Goal: Task Accomplishment & Management: Manage account settings

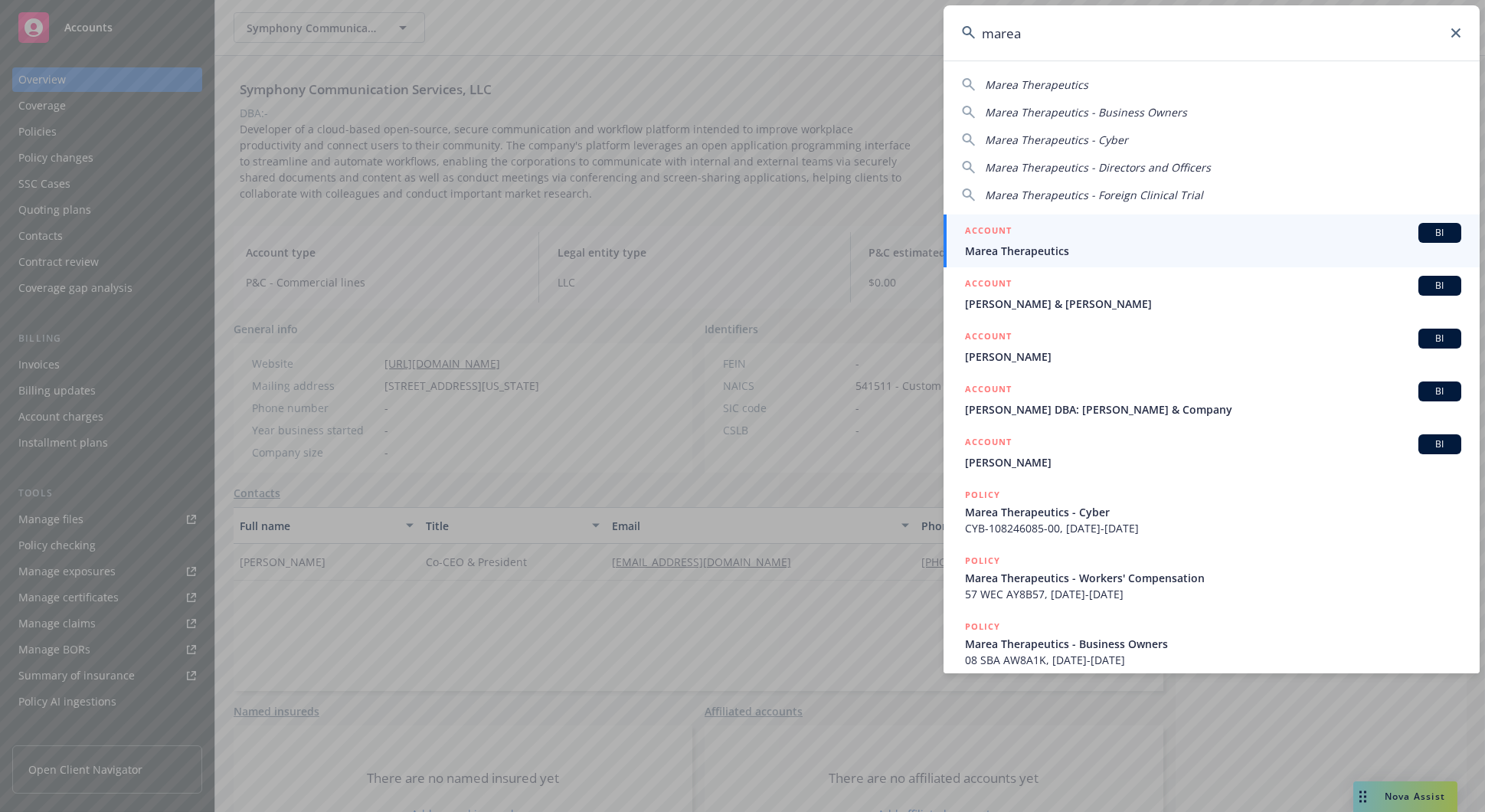
type input "marea"
click at [1074, 252] on span "Marea Therapeutics" at bounding box center [1213, 251] width 497 height 16
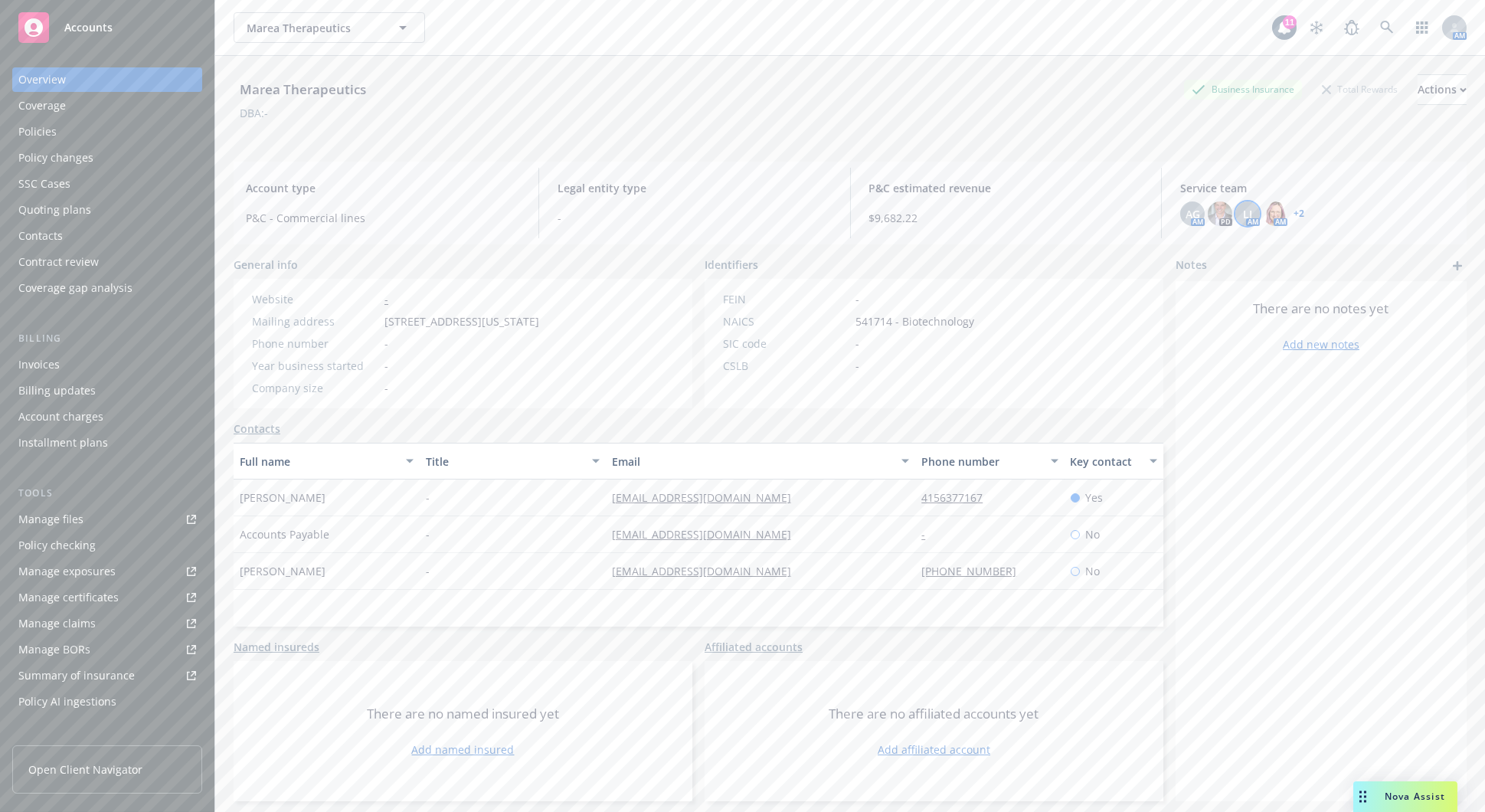
click at [1244, 212] on span "LI" at bounding box center [1248, 214] width 9 height 16
click at [1275, 213] on img at bounding box center [1275, 213] width 24 height 24
click at [1294, 213] on link "+ 2" at bounding box center [1300, 213] width 11 height 9
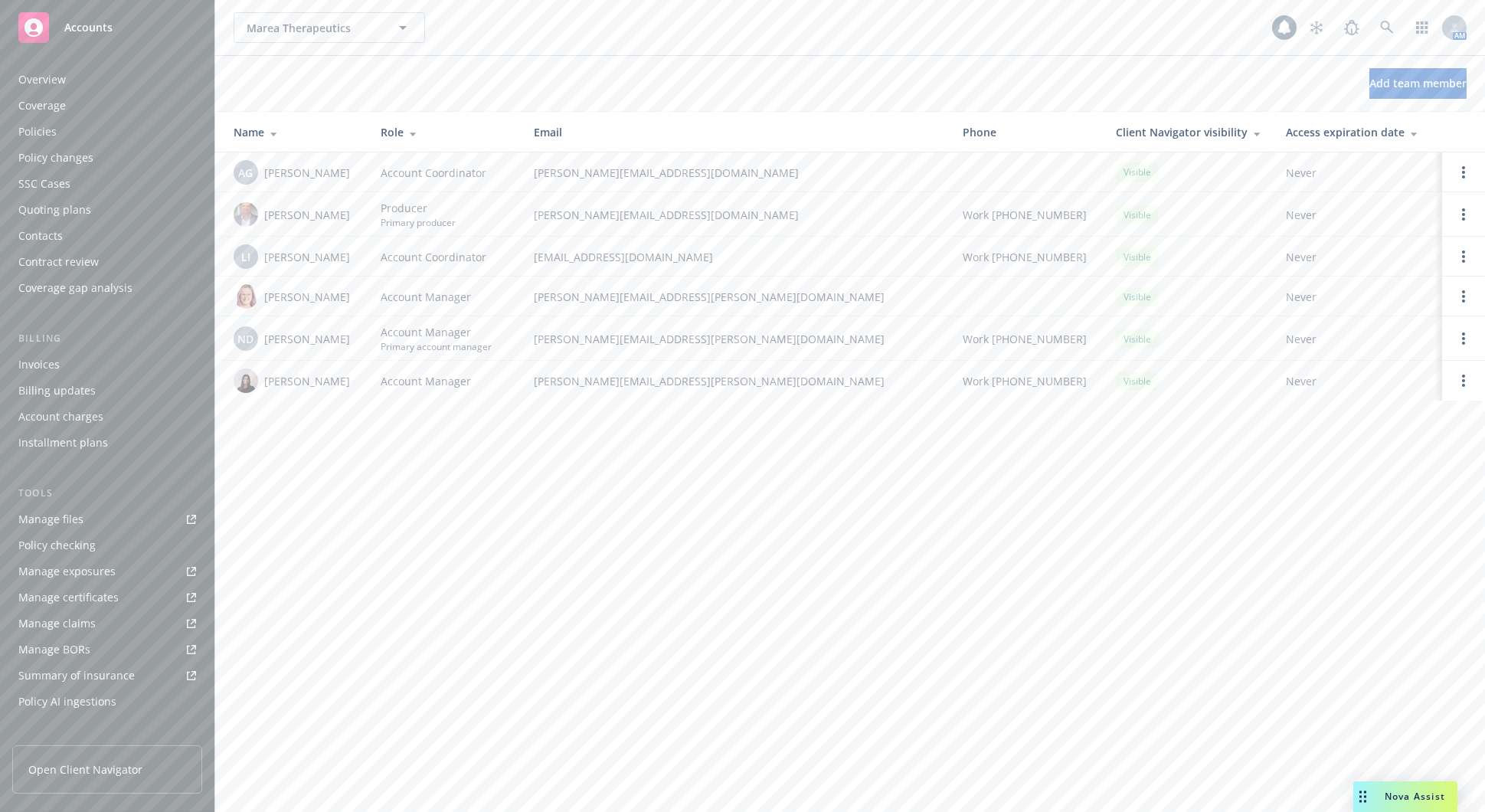
scroll to position [237, 0]
click at [468, 603] on div "Marea Therapeutics Marea Therapeutics 11 AM Add team member Name Role Email Pho…" at bounding box center [850, 406] width 1270 height 812
